Goal: Navigation & Orientation: Find specific page/section

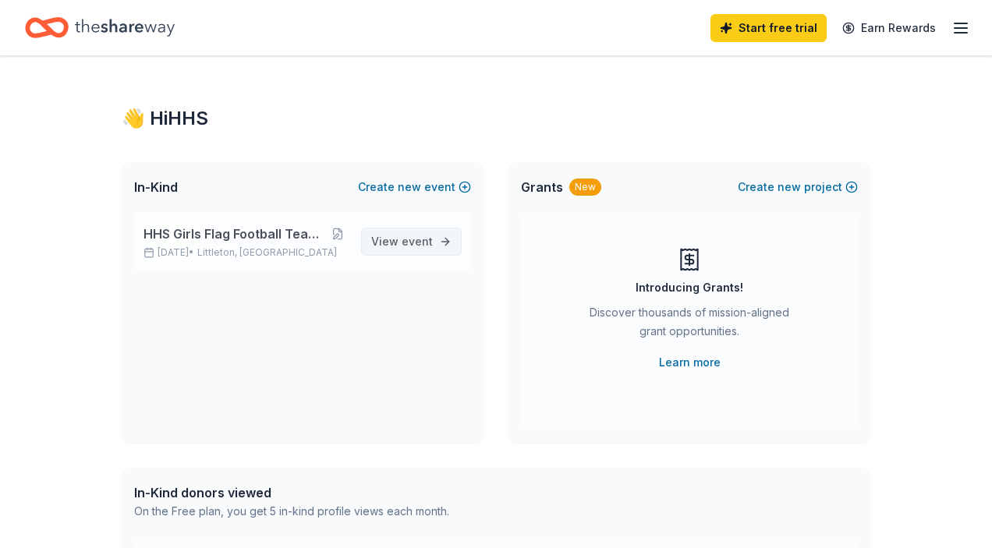
click at [402, 241] on span "View event" at bounding box center [402, 241] width 62 height 19
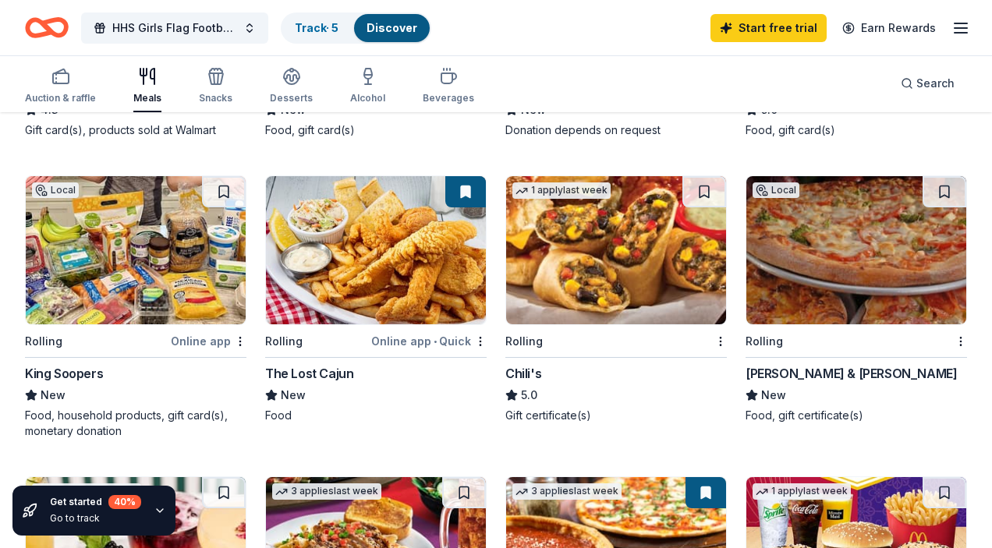
scroll to position [958, 0]
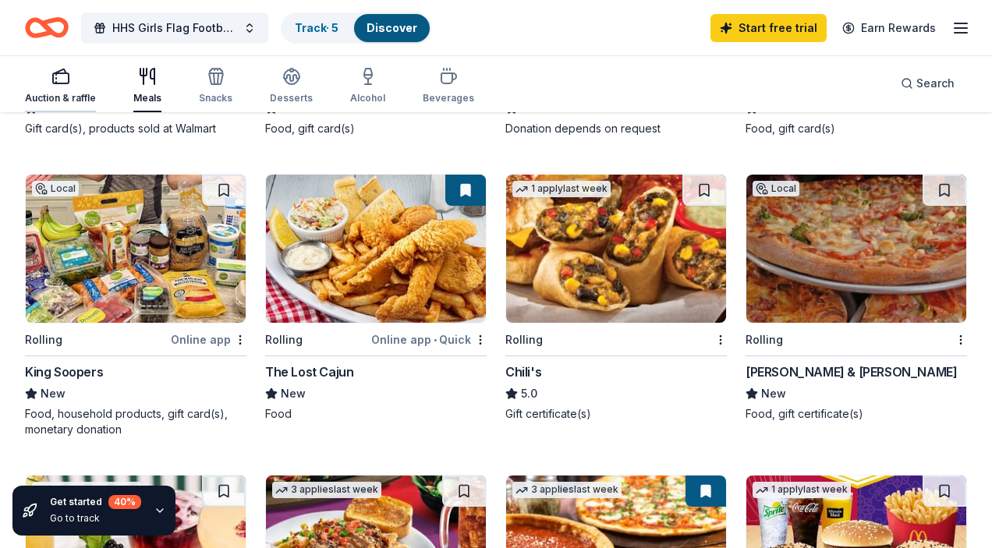
click at [62, 83] on rect "button" at bounding box center [61, 78] width 16 height 10
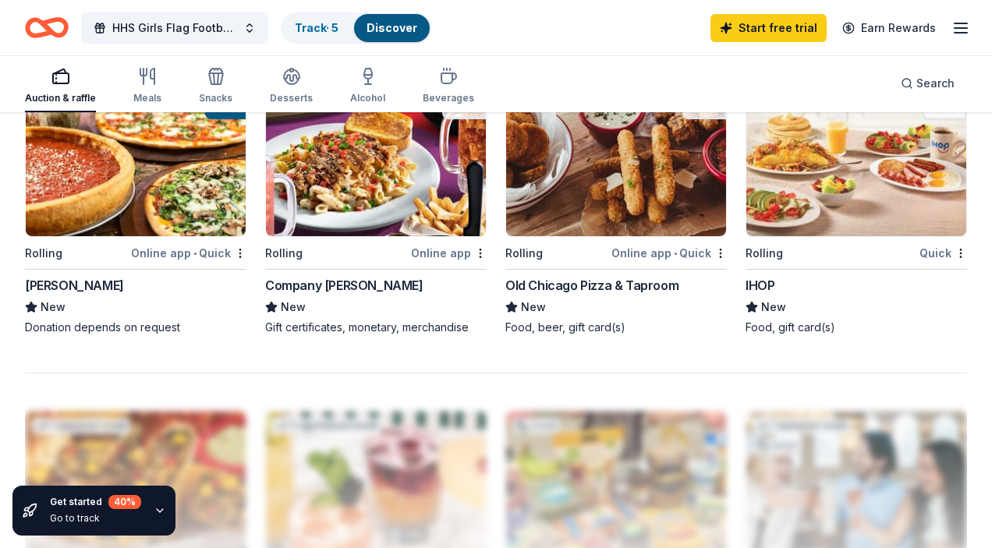
scroll to position [1338, 0]
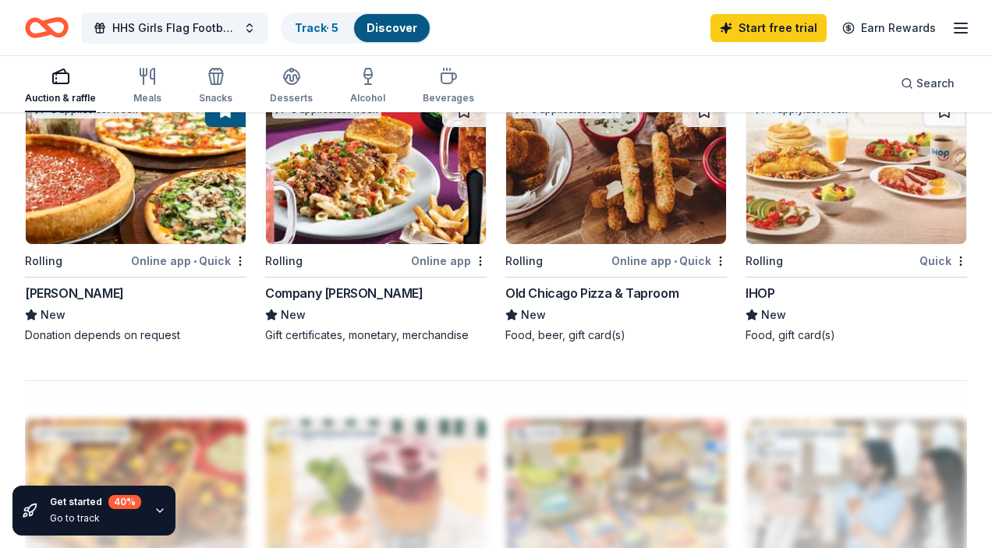
click at [398, 27] on link "Discover" at bounding box center [391, 27] width 51 height 13
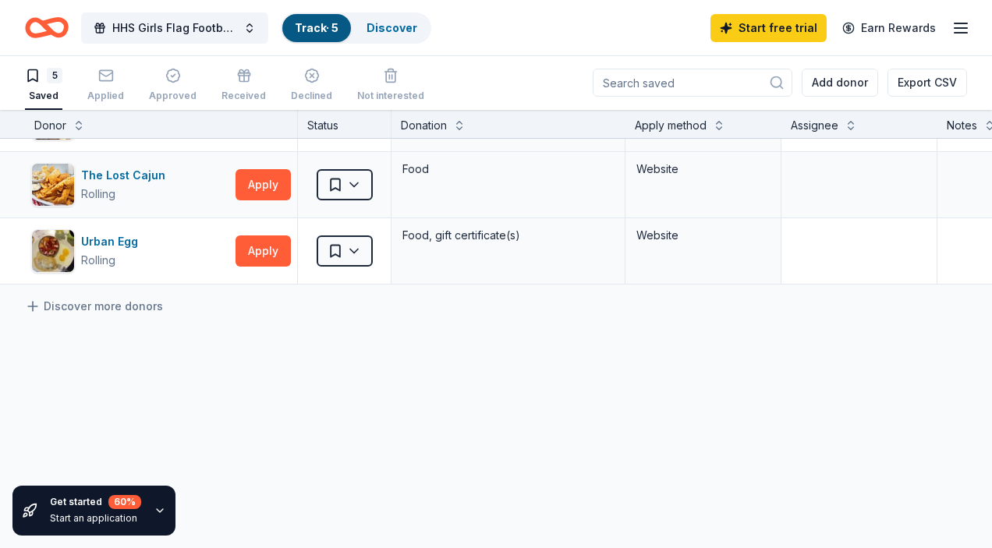
scroll to position [215, 0]
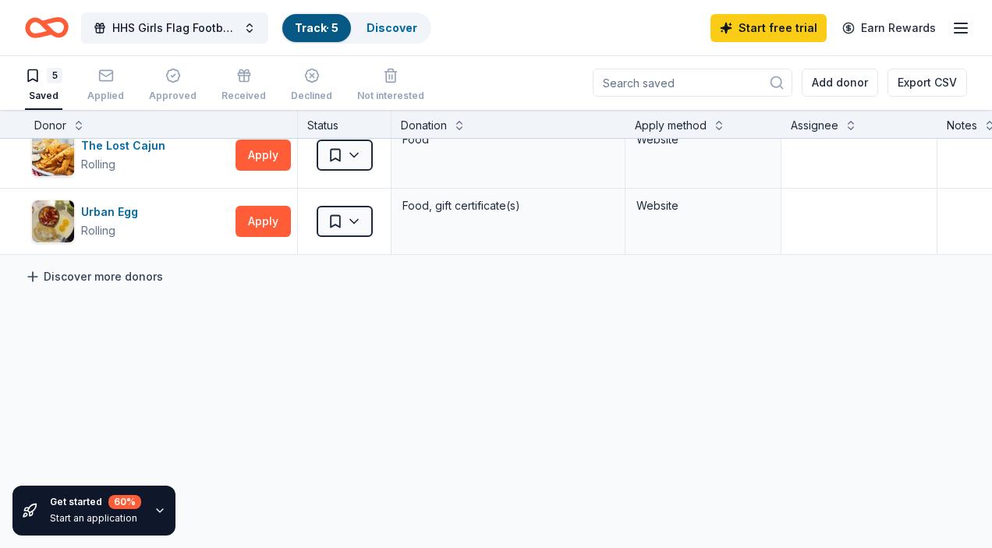
click at [136, 272] on link "Discover more donors" at bounding box center [94, 276] width 138 height 19
